Goal: Information Seeking & Learning: Learn about a topic

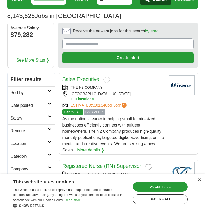
scroll to position [52, 0]
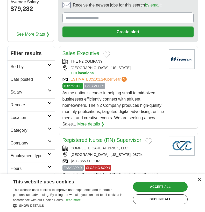
click at [201, 179] on div "×" at bounding box center [200, 180] width 4 height 4
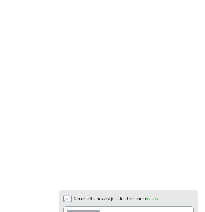
scroll to position [1168, 0]
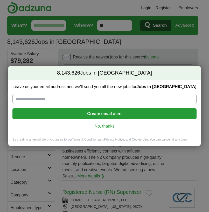
click at [106, 125] on link "No, thanks" at bounding box center [105, 126] width 176 height 6
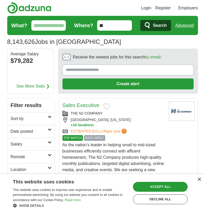
scroll to position [26, 0]
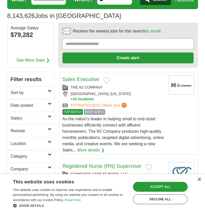
click at [44, 129] on h2 "Remote" at bounding box center [29, 131] width 37 height 6
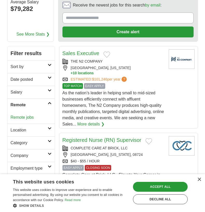
click at [24, 117] on link "Remote jobs" at bounding box center [22, 117] width 23 height 4
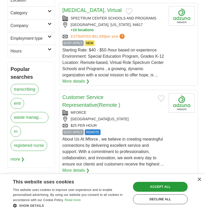
scroll to position [208, 0]
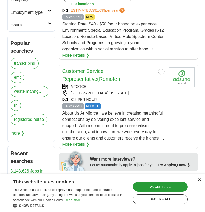
click at [200, 181] on div "×" at bounding box center [200, 180] width 4 height 4
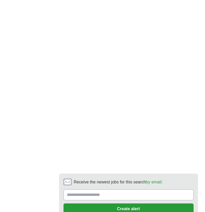
scroll to position [1238, 0]
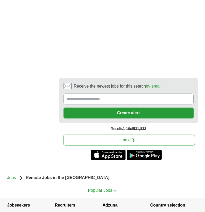
click at [161, 134] on link "next ❯" at bounding box center [129, 139] width 132 height 11
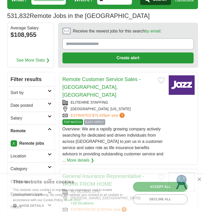
scroll to position [52, 0]
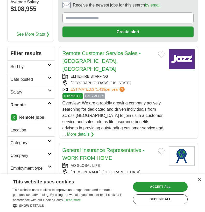
click at [48, 154] on icon at bounding box center [50, 153] width 4 height 3
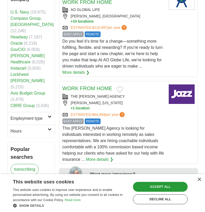
scroll to position [182, 0]
